Goal: Find specific page/section: Find specific page/section

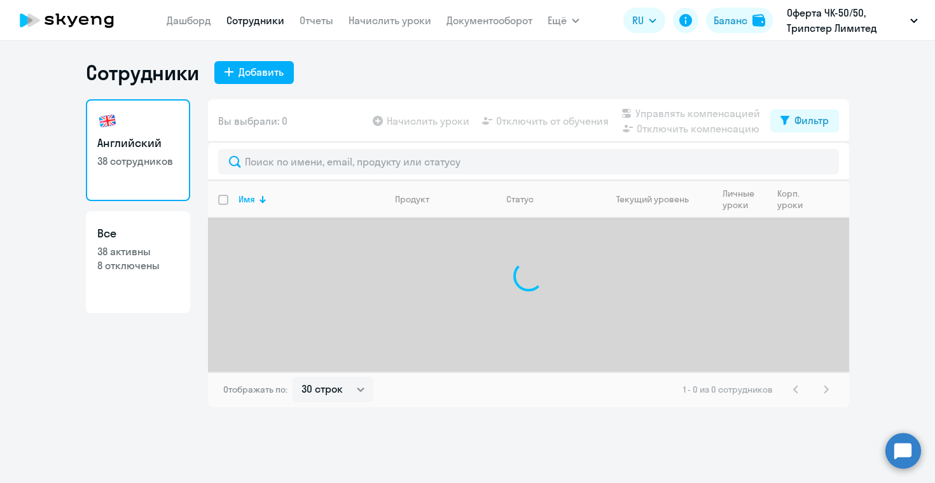
select select "30"
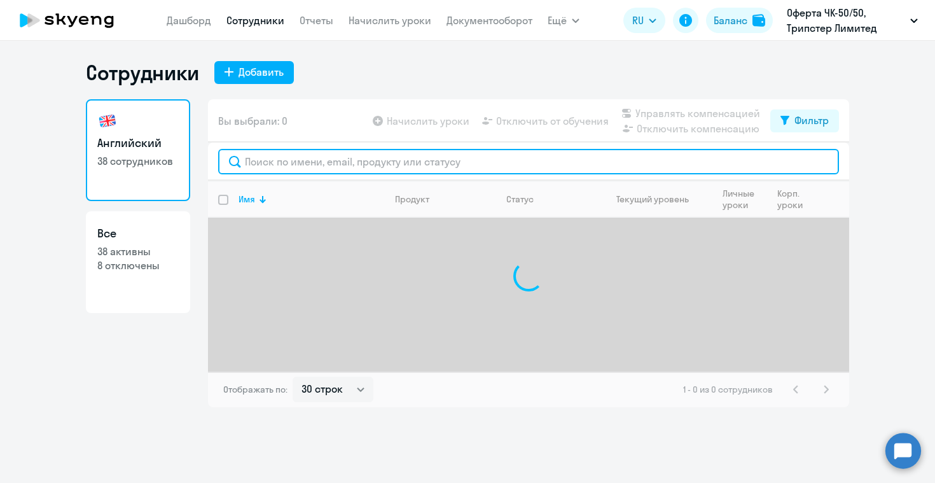
click at [353, 157] on input "text" at bounding box center [528, 161] width 621 height 25
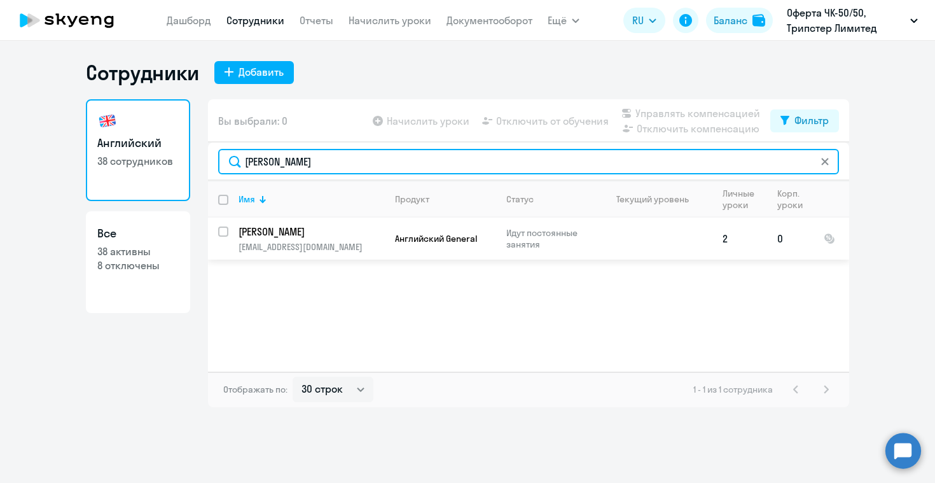
type input "[PERSON_NAME]"
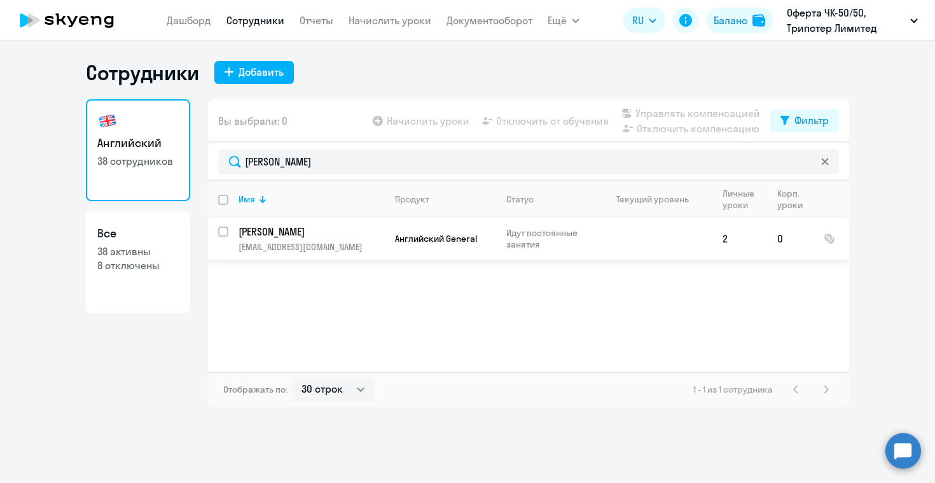
click at [304, 228] on p "[PERSON_NAME]" at bounding box center [311, 232] width 144 height 14
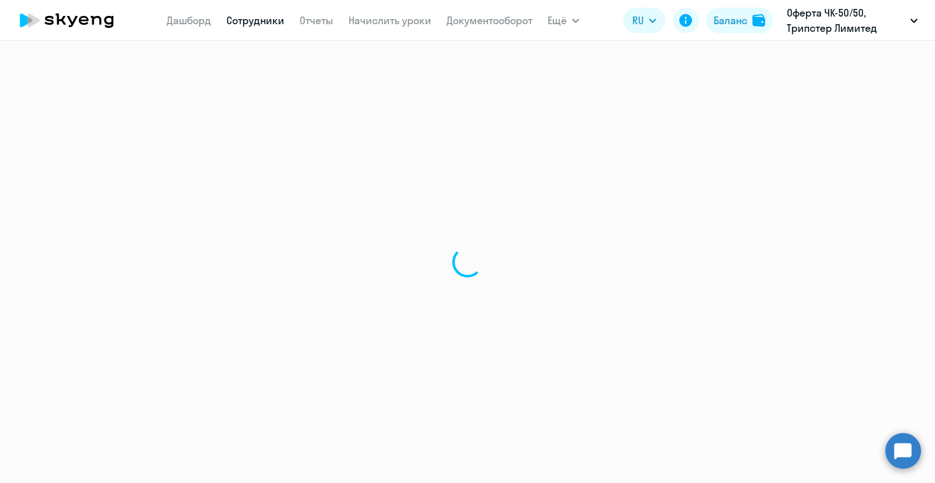
select select "english"
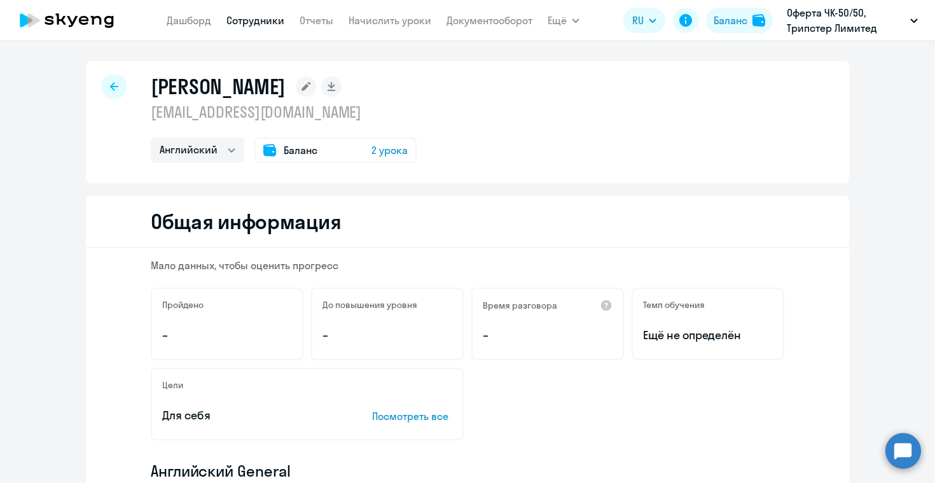
click at [316, 90] on rect at bounding box center [306, 86] width 20 height 20
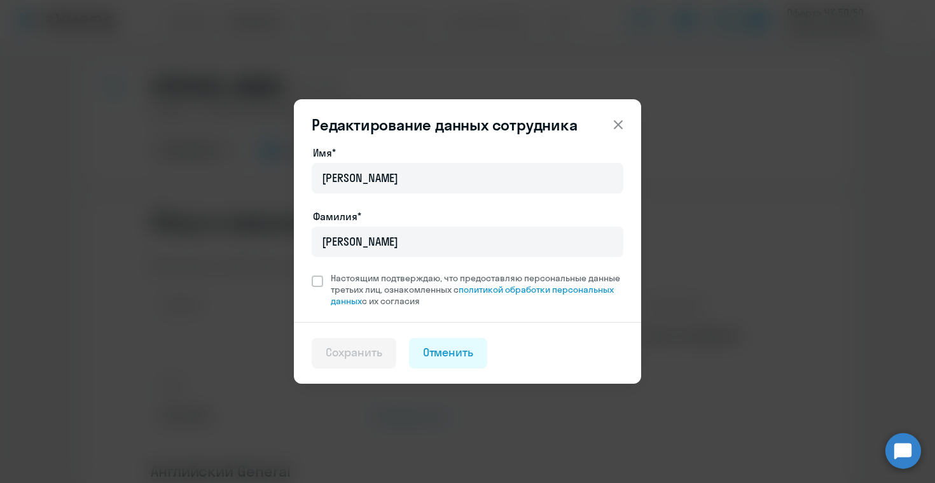
click at [622, 118] on icon at bounding box center [618, 124] width 15 height 15
